Goal: Transaction & Acquisition: Book appointment/travel/reservation

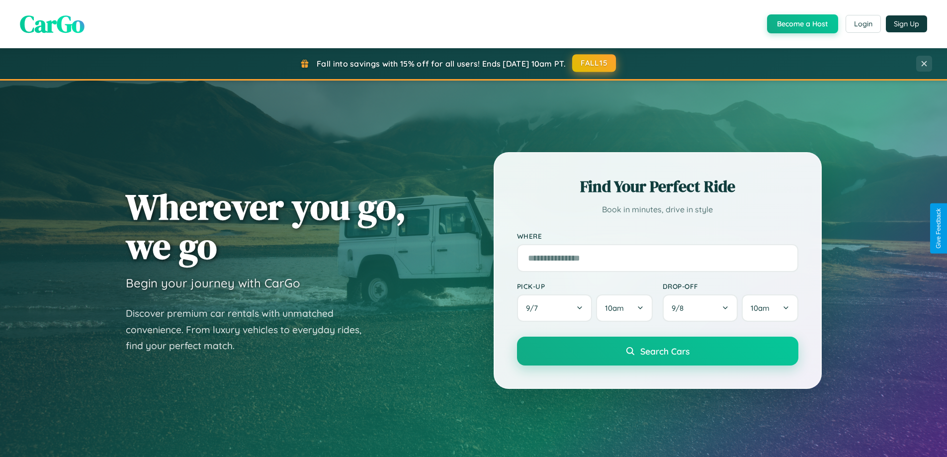
click at [594, 63] on button "FALL15" at bounding box center [594, 63] width 44 height 18
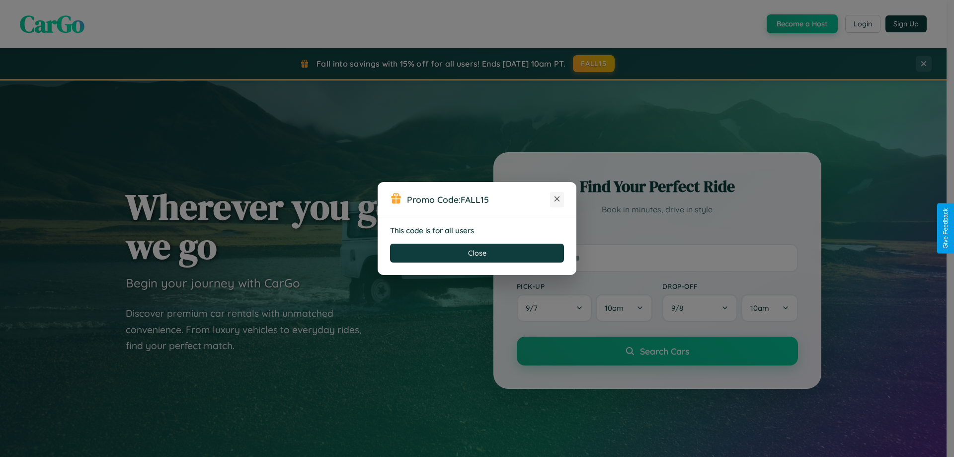
click at [557, 199] on icon at bounding box center [557, 199] width 10 height 10
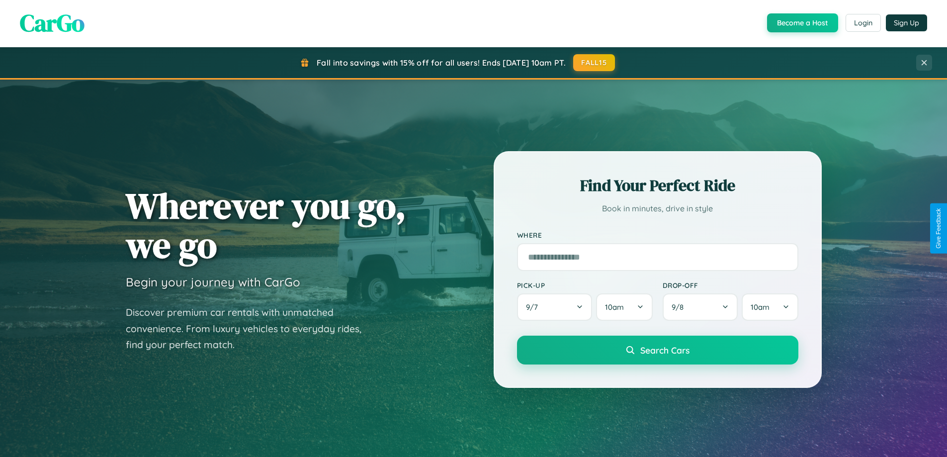
scroll to position [684, 0]
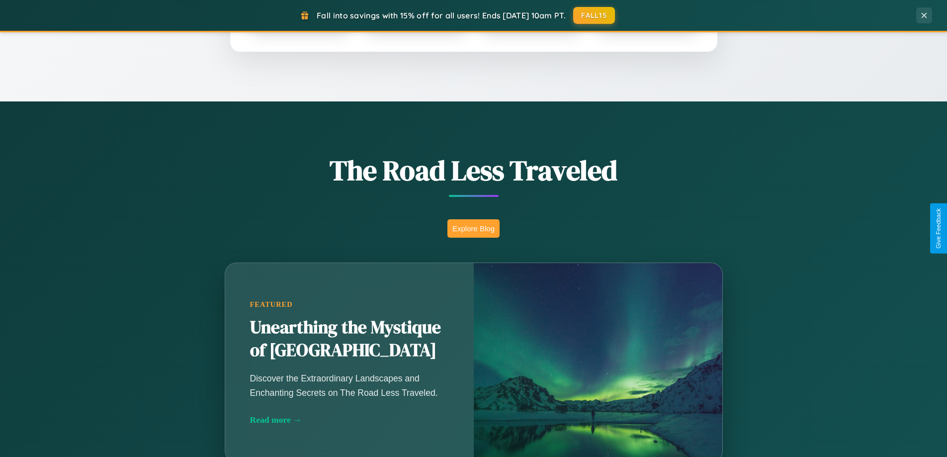
click at [473, 228] on button "Explore Blog" at bounding box center [473, 228] width 52 height 18
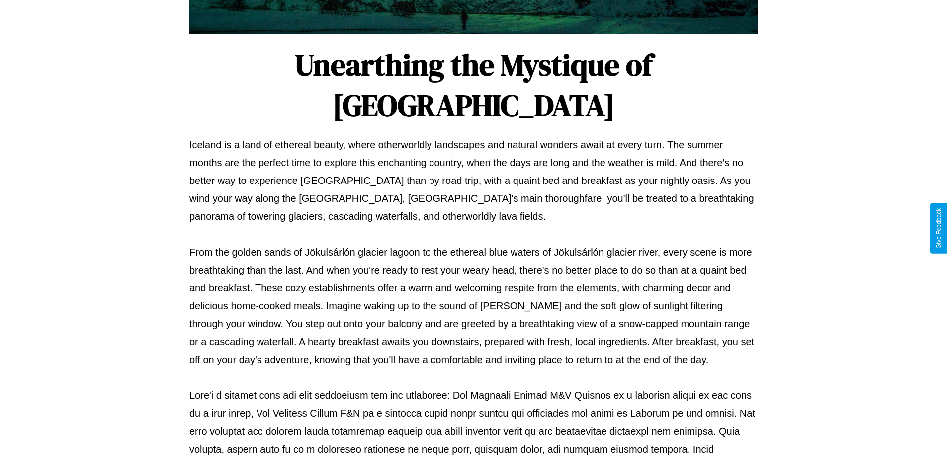
scroll to position [321, 0]
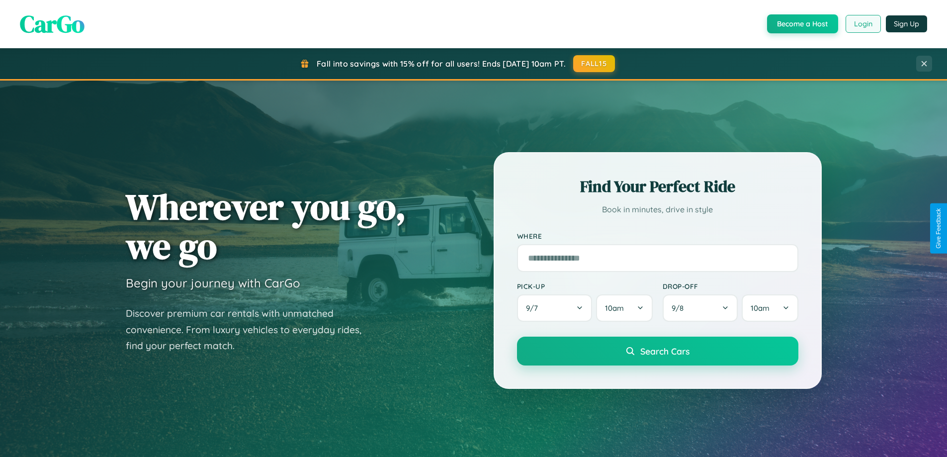
click at [862, 24] on button "Login" at bounding box center [862, 24] width 35 height 18
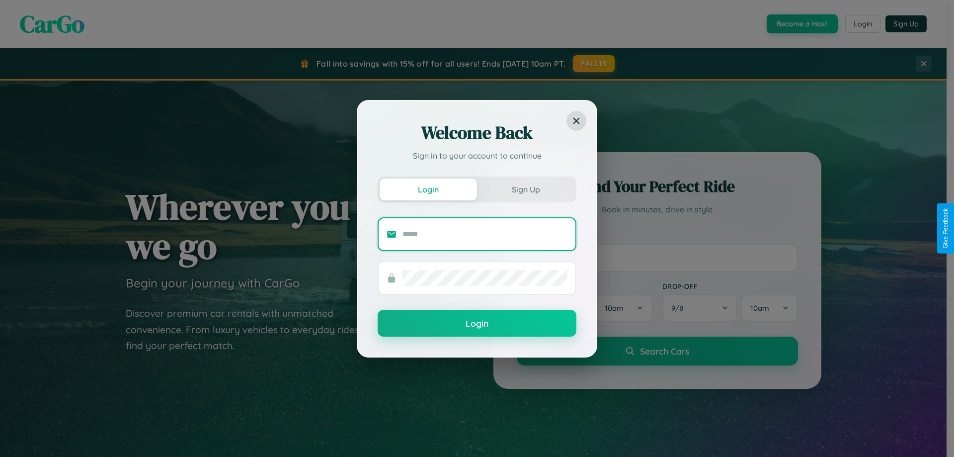
click at [485, 234] on input "text" at bounding box center [484, 234] width 165 height 16
type input "**********"
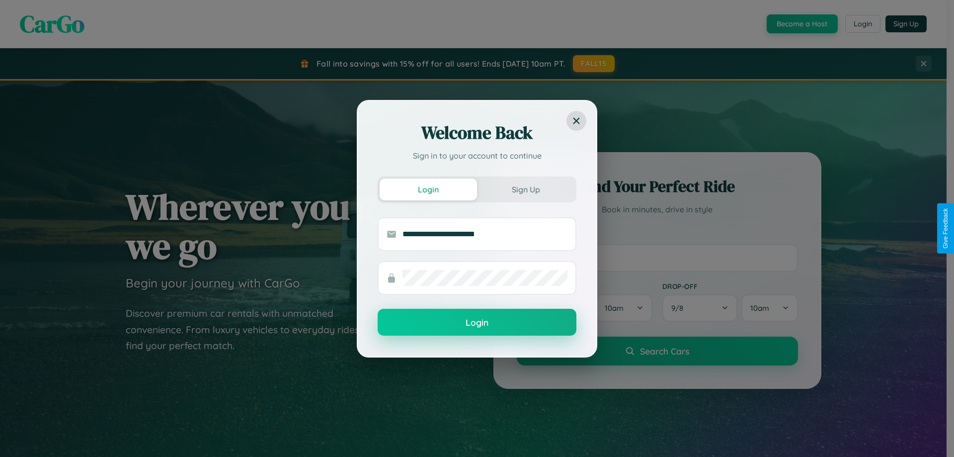
click at [477, 322] on button "Login" at bounding box center [477, 322] width 199 height 27
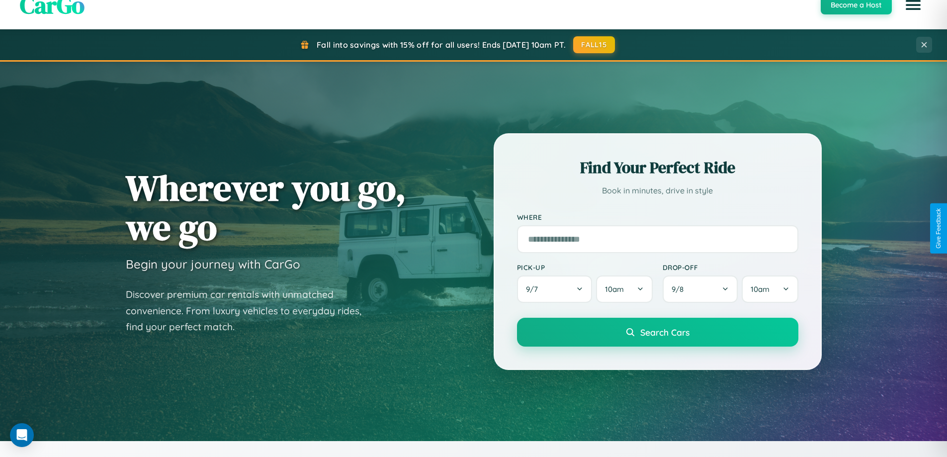
scroll to position [1912, 0]
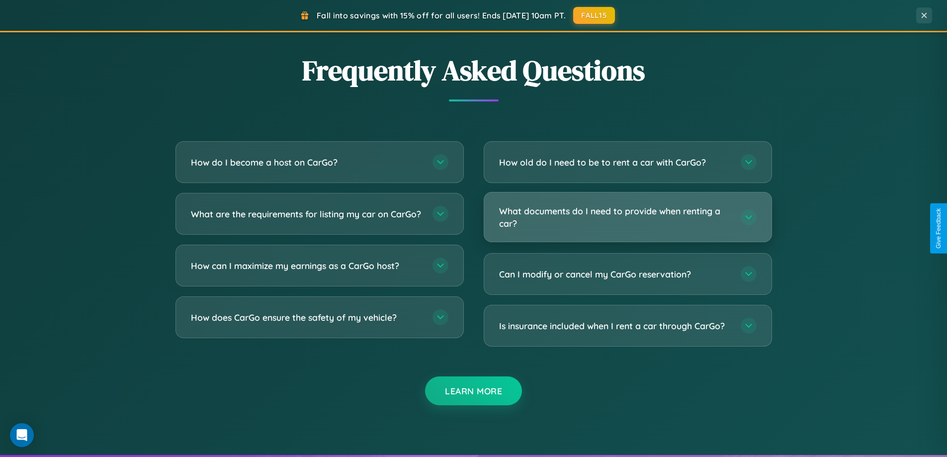
click at [627, 217] on h3 "What documents do I need to provide when renting a car?" at bounding box center [615, 217] width 232 height 24
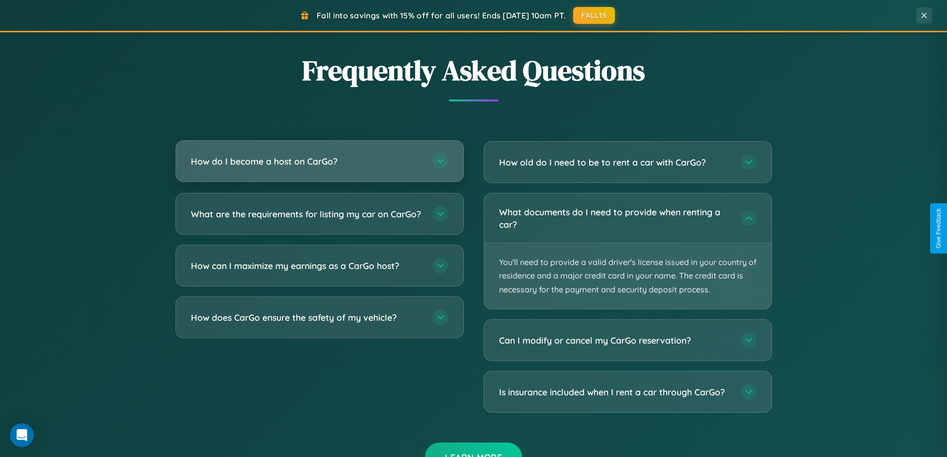
click at [319, 162] on h3 "How do I become a host on CarGo?" at bounding box center [307, 161] width 232 height 12
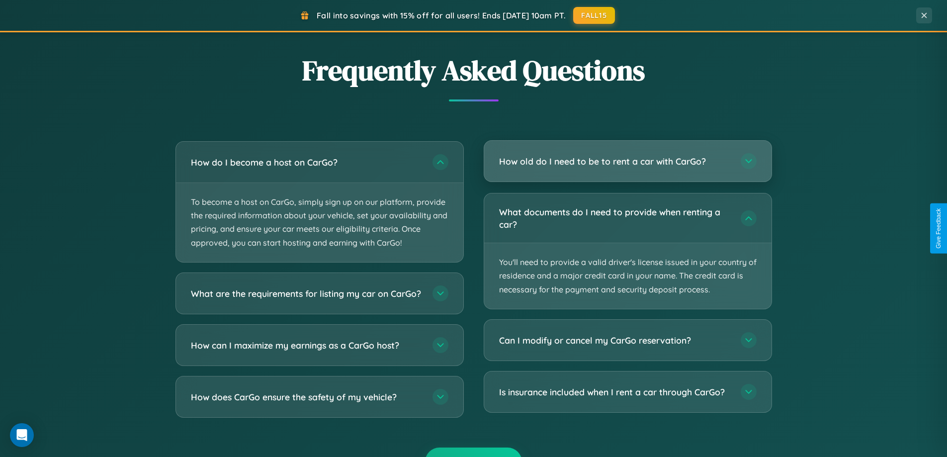
click at [627, 161] on h3 "How old do I need to be to rent a car with CarGo?" at bounding box center [615, 161] width 232 height 12
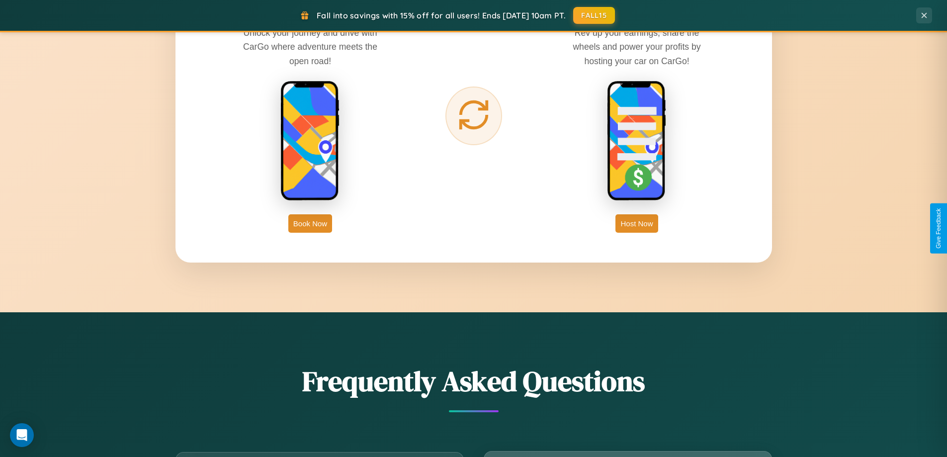
scroll to position [1597, 0]
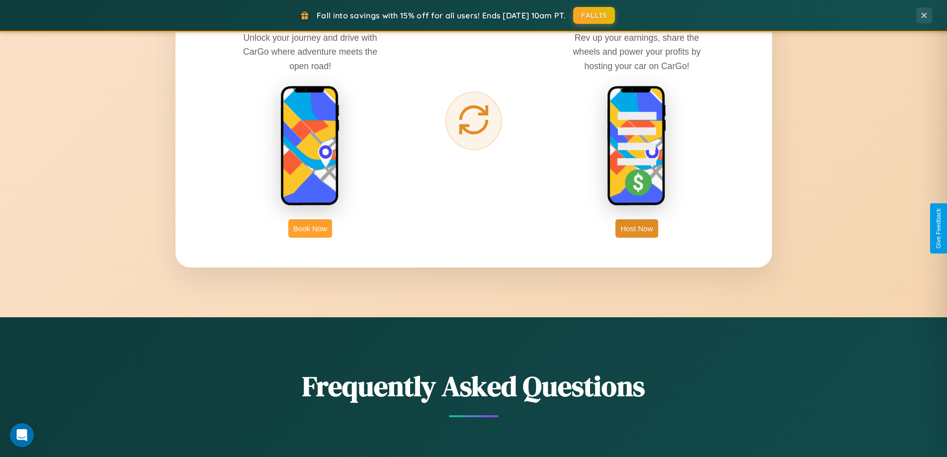
click at [310, 228] on button "Book Now" at bounding box center [310, 228] width 44 height 18
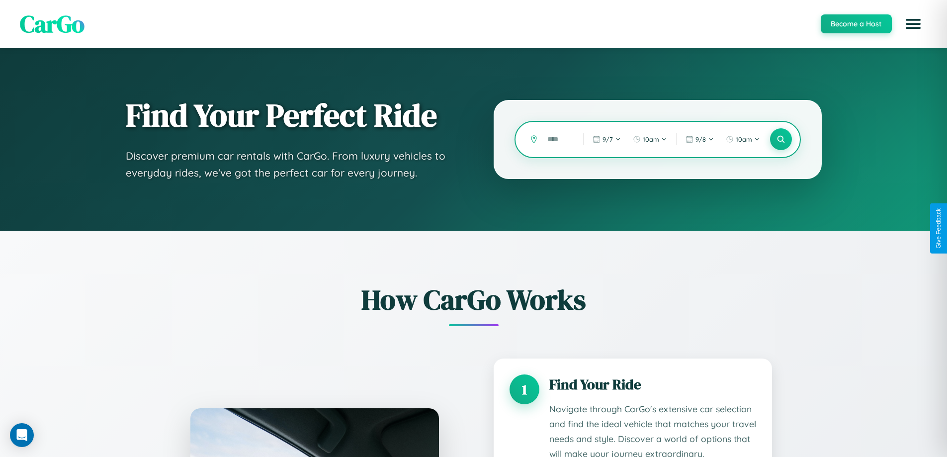
click at [558, 139] on input "text" at bounding box center [557, 139] width 31 height 17
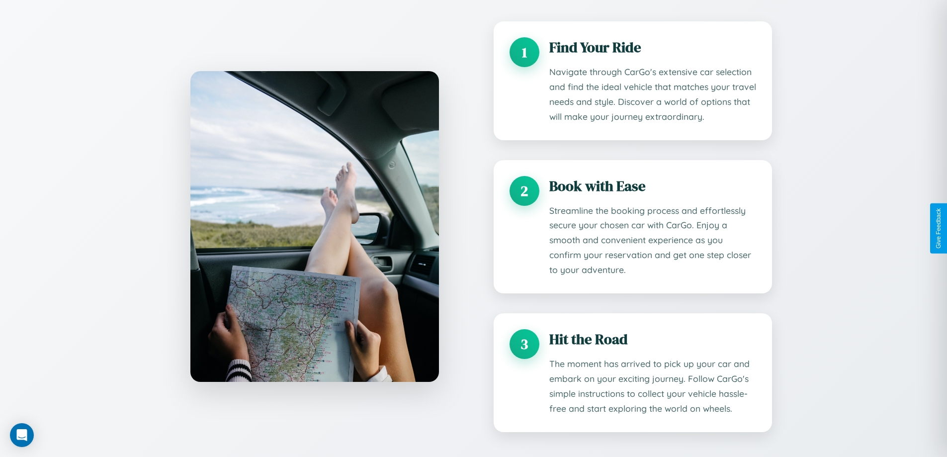
scroll to position [400, 0]
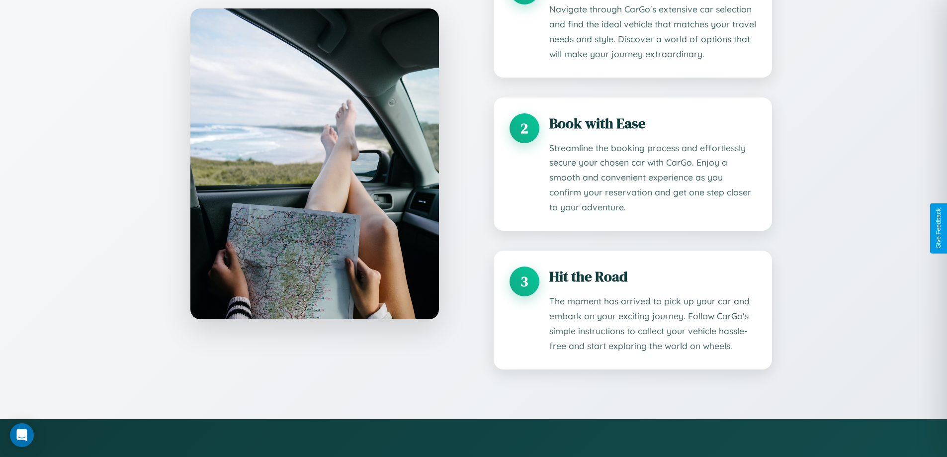
type input "*"
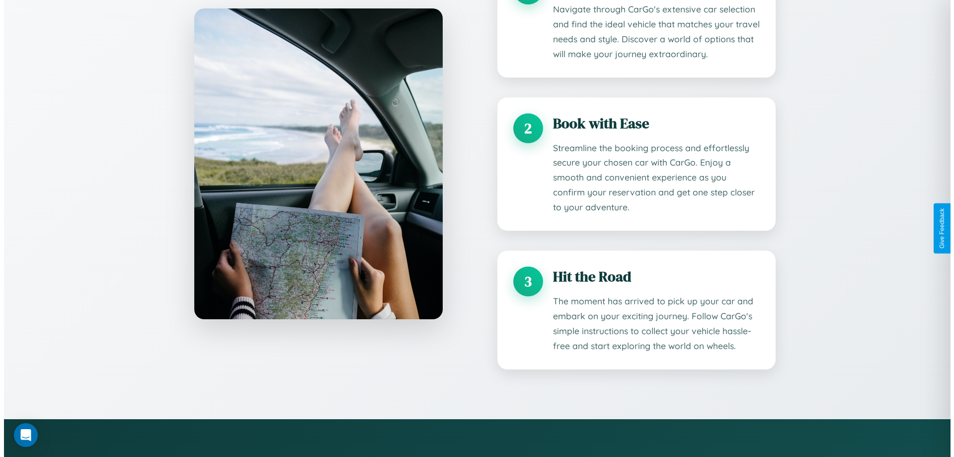
scroll to position [0, 0]
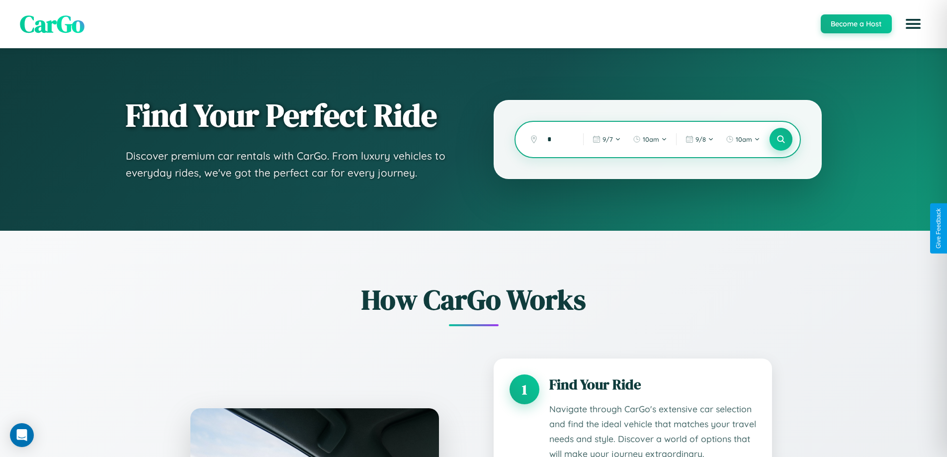
click at [780, 139] on icon at bounding box center [780, 139] width 9 height 9
